Goal: Task Accomplishment & Management: Manage account settings

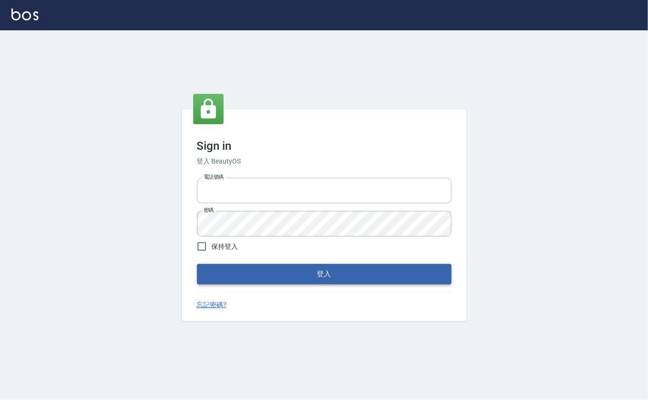
type input "0912271117"
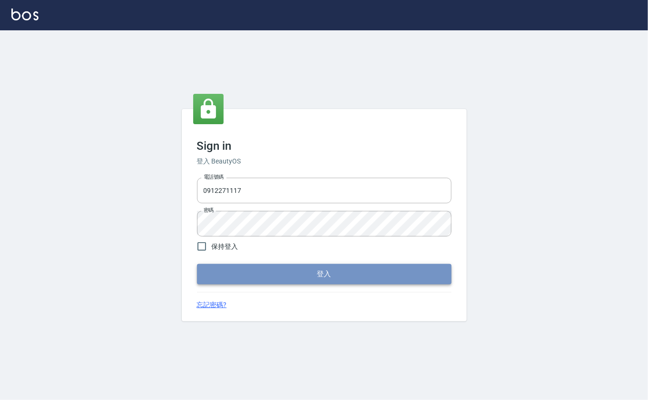
click at [229, 267] on button "登入" at bounding box center [324, 274] width 254 height 20
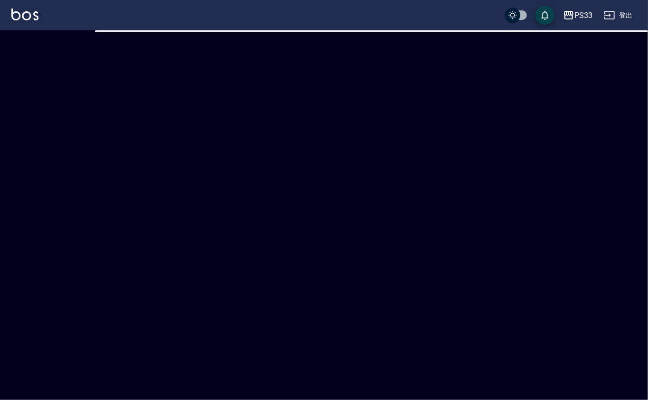
checkbox input "true"
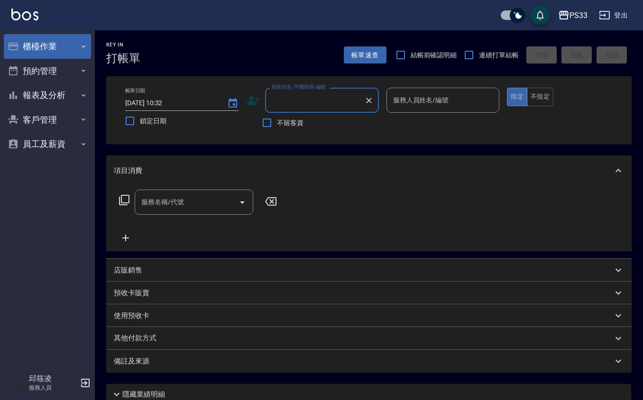
click at [45, 47] on button "櫃檯作業" at bounding box center [47, 46] width 87 height 25
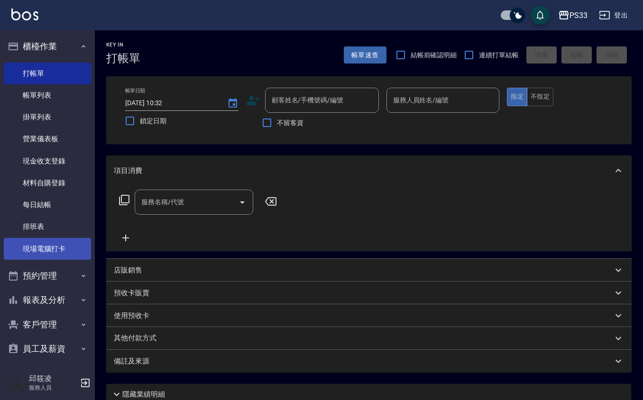
click at [31, 256] on link "現場電腦打卡" at bounding box center [47, 249] width 87 height 22
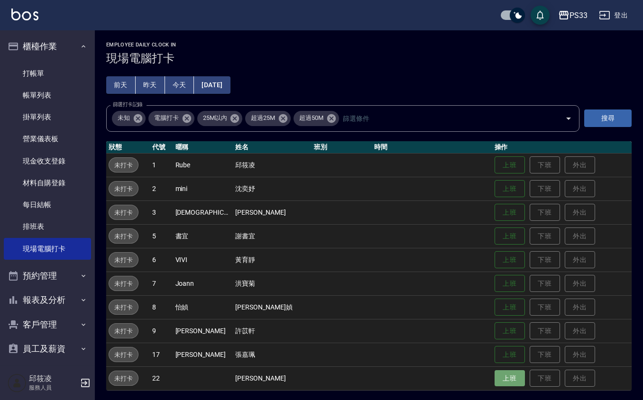
click at [507, 378] on button "上班" at bounding box center [510, 379] width 30 height 17
click at [497, 171] on button "上班" at bounding box center [510, 165] width 30 height 17
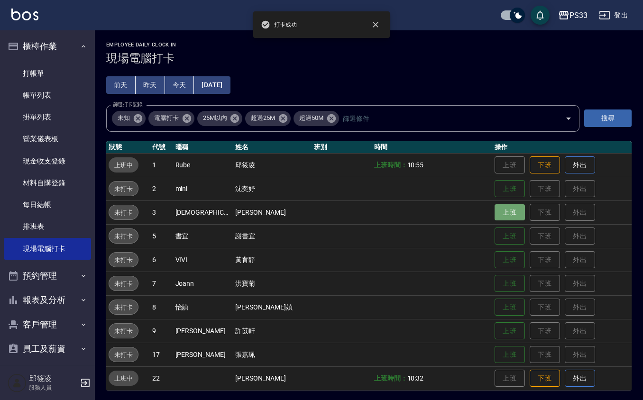
click at [495, 210] on button "上班" at bounding box center [510, 212] width 30 height 17
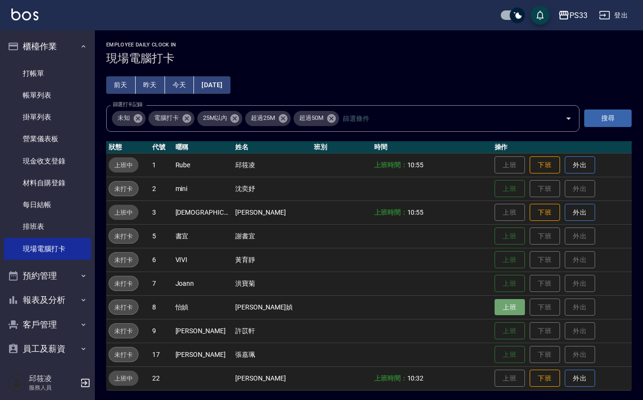
click at [495, 303] on button "上班" at bounding box center [510, 307] width 30 height 17
click at [495, 268] on button "上班" at bounding box center [510, 260] width 30 height 17
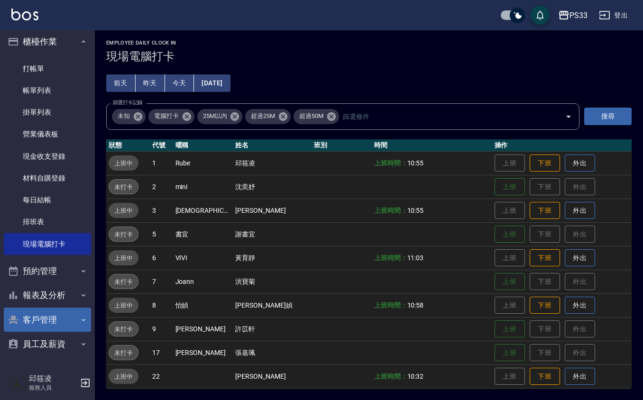
scroll to position [7, 0]
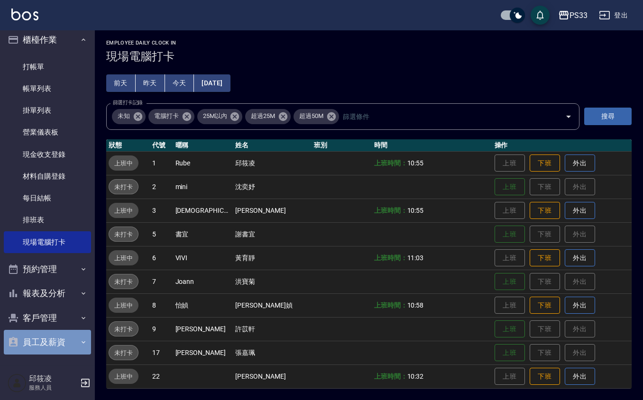
click at [47, 341] on button "員工及薪資" at bounding box center [47, 342] width 87 height 25
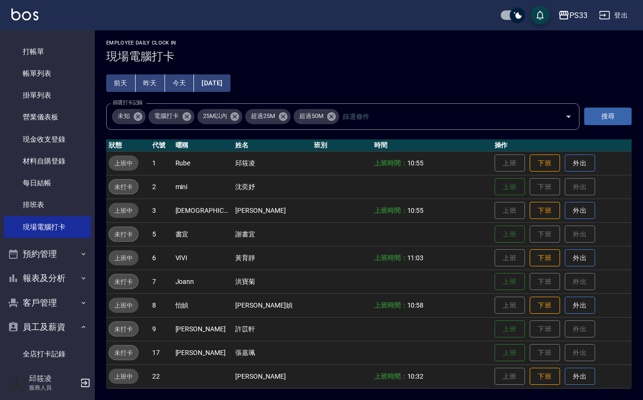
scroll to position [37, 0]
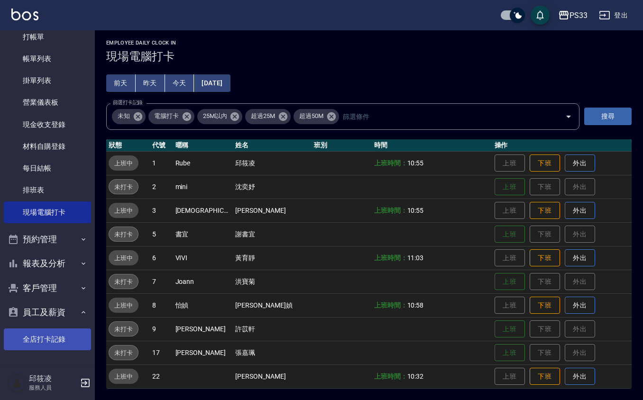
click at [59, 341] on link "全店打卡記錄" at bounding box center [47, 340] width 87 height 22
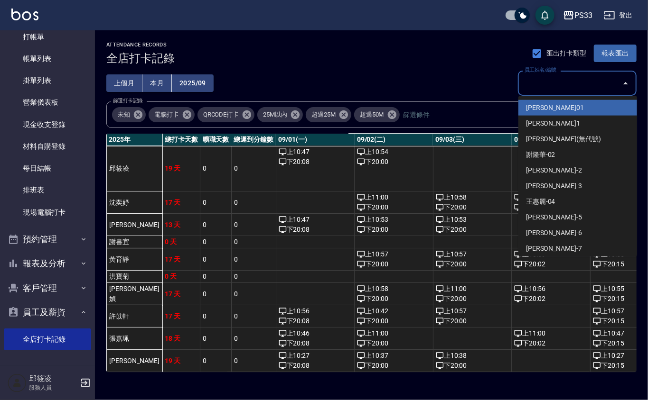
drag, startPoint x: 523, startPoint y: 86, endPoint x: 528, endPoint y: 87, distance: 5.0
click at [526, 87] on input "員工姓名/編號" at bounding box center [570, 83] width 96 height 17
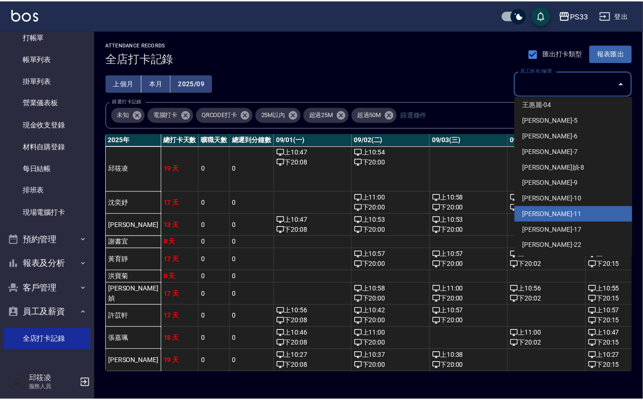
scroll to position [126, 0]
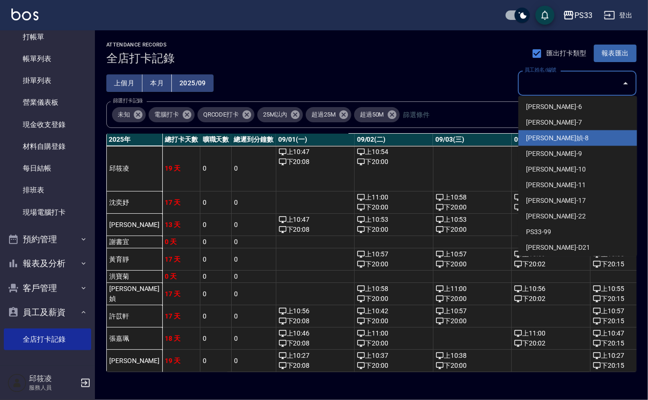
click at [555, 137] on li "[PERSON_NAME]媜-8" at bounding box center [577, 138] width 119 height 16
type input "[PERSON_NAME]媜"
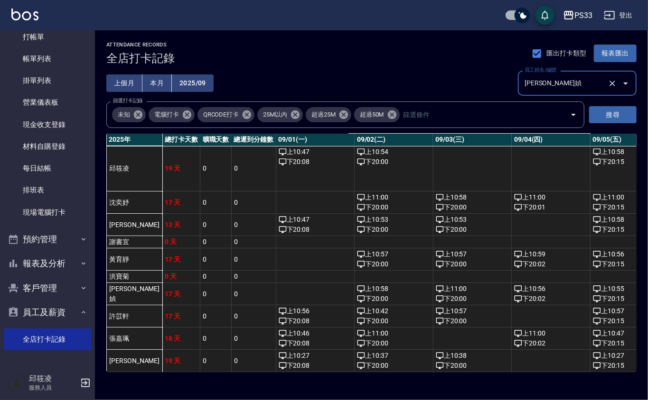
click at [128, 74] on button "上個月" at bounding box center [124, 83] width 36 height 18
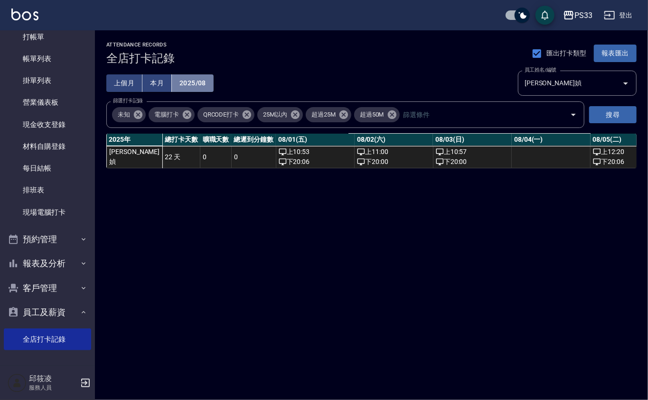
click at [192, 76] on button "2025/08" at bounding box center [193, 83] width 42 height 18
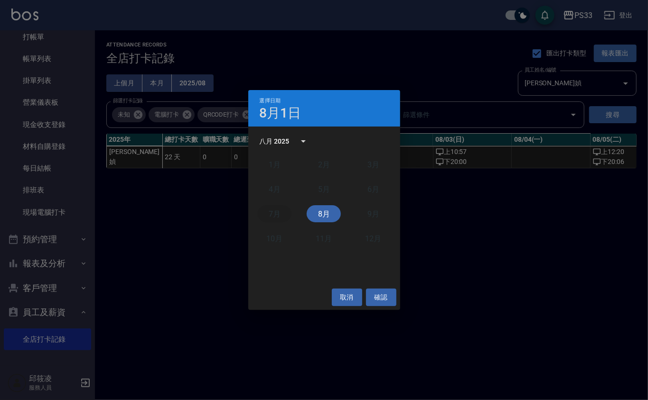
click at [272, 209] on button "7月" at bounding box center [274, 213] width 34 height 17
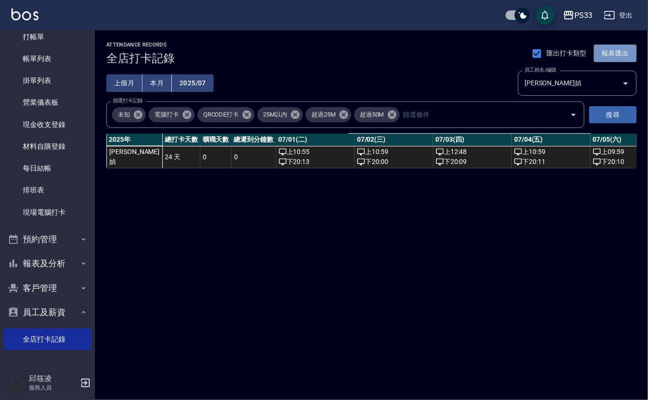
click at [604, 52] on button "報表匯出" at bounding box center [614, 54] width 43 height 18
click at [195, 86] on button "2025/07" at bounding box center [193, 83] width 42 height 18
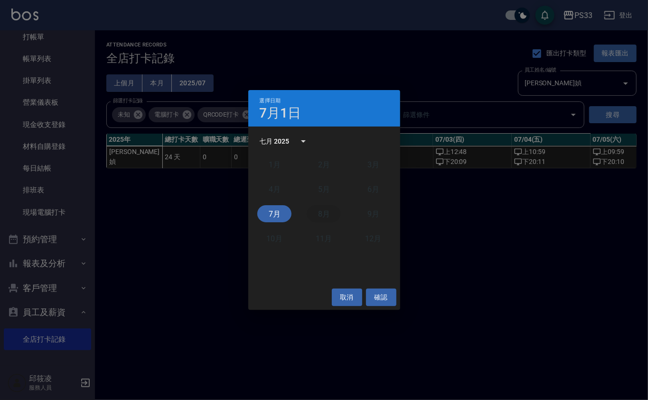
click at [315, 212] on button "8月" at bounding box center [323, 213] width 34 height 17
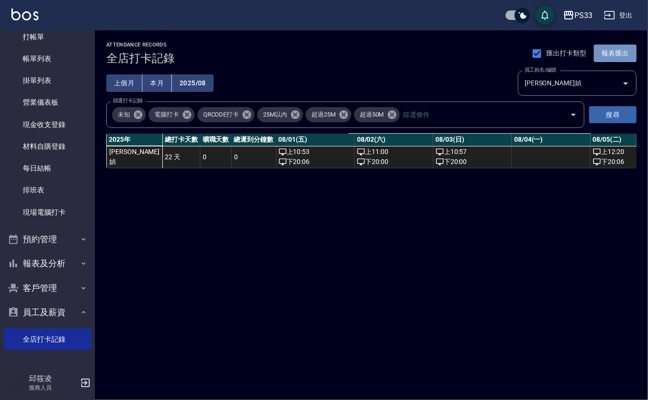
click at [616, 56] on button "報表匯出" at bounding box center [614, 54] width 43 height 18
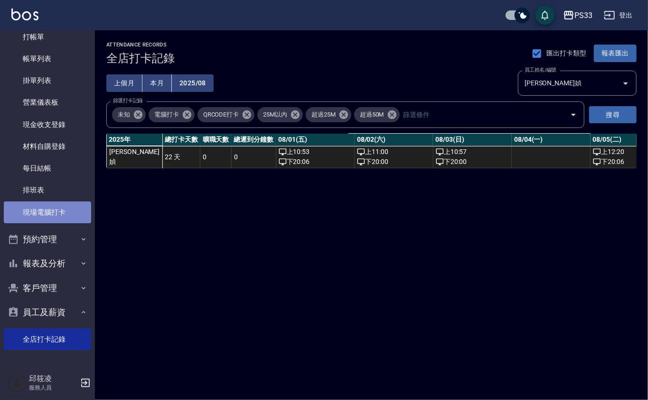
click at [59, 209] on link "現場電腦打卡" at bounding box center [47, 213] width 87 height 22
